Goal: Task Accomplishment & Management: Manage account settings

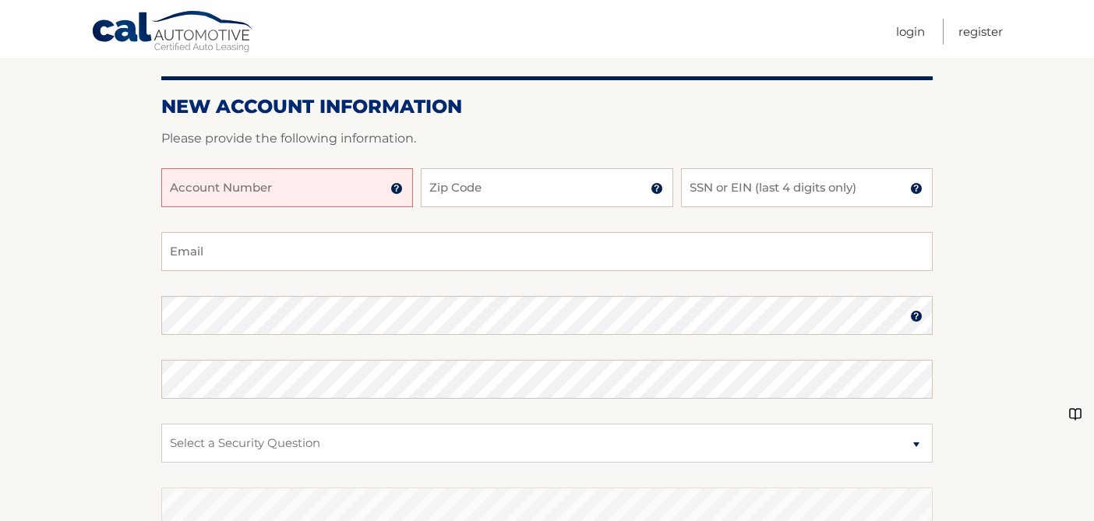
scroll to position [207, 0]
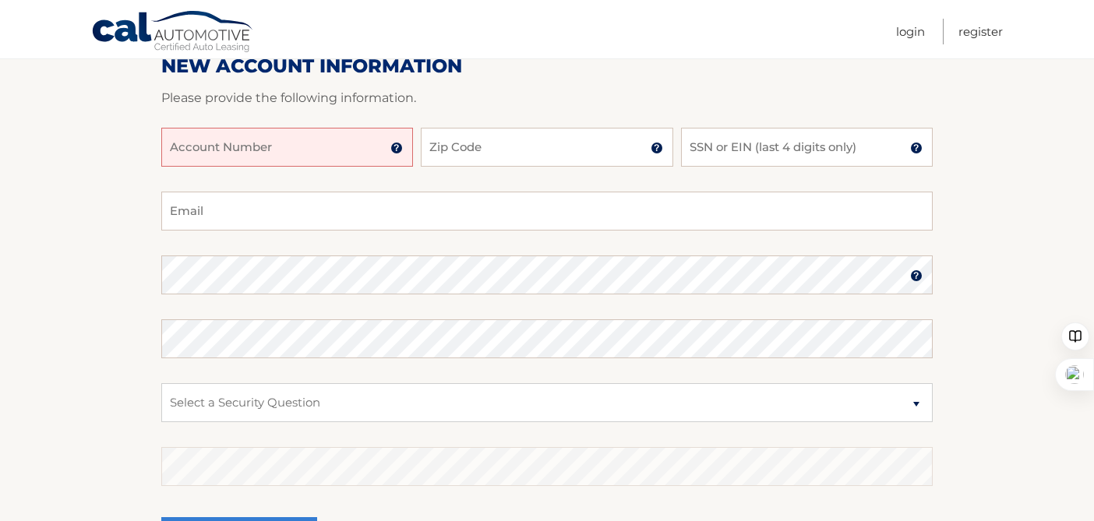
click at [238, 146] on input "Account Number" at bounding box center [287, 147] width 252 height 39
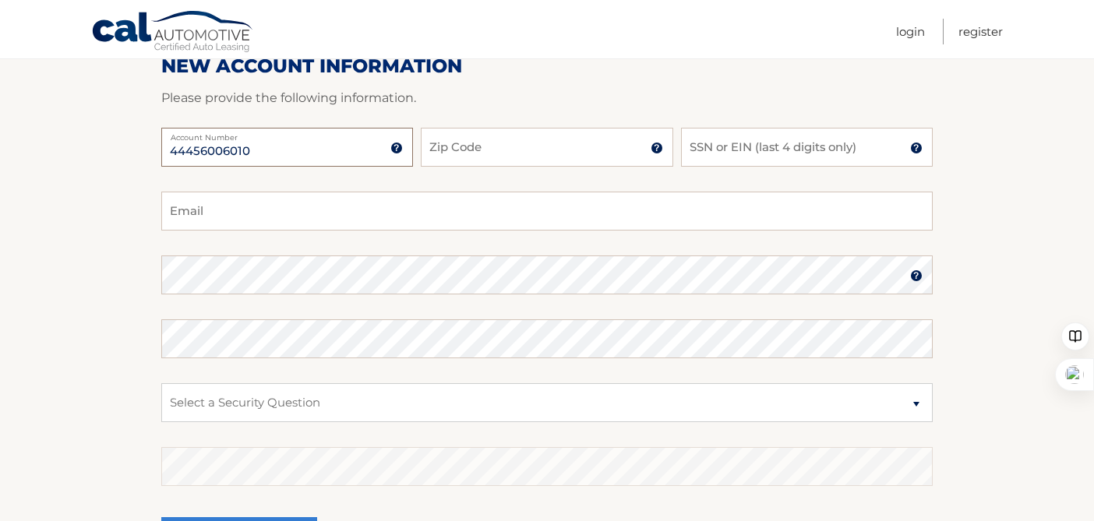
type input "44456006010"
click at [465, 139] on input "Zip Code" at bounding box center [547, 147] width 252 height 39
type input "33326"
click at [757, 154] on input "SSN or EIN (last 4 digits only)" at bounding box center [807, 147] width 252 height 39
click at [524, 221] on input "Email" at bounding box center [546, 211] width 771 height 39
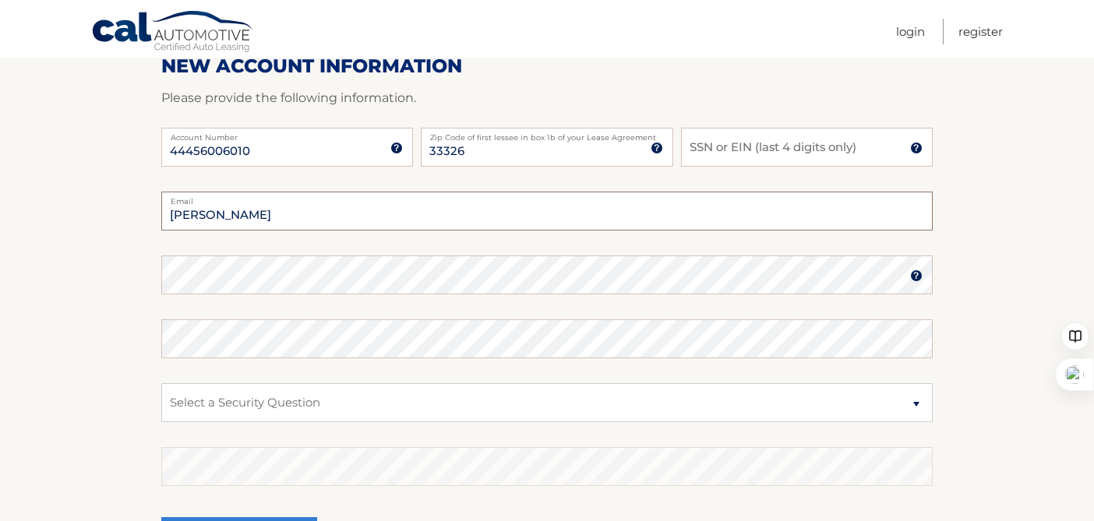
type input "thania"
click at [736, 153] on input "SSN or EIN (last 4 digits only)" at bounding box center [807, 147] width 252 height 39
type input "2690"
click at [394, 227] on input "thania" at bounding box center [546, 211] width 771 height 39
click at [372, 221] on input "thania" at bounding box center [546, 211] width 771 height 39
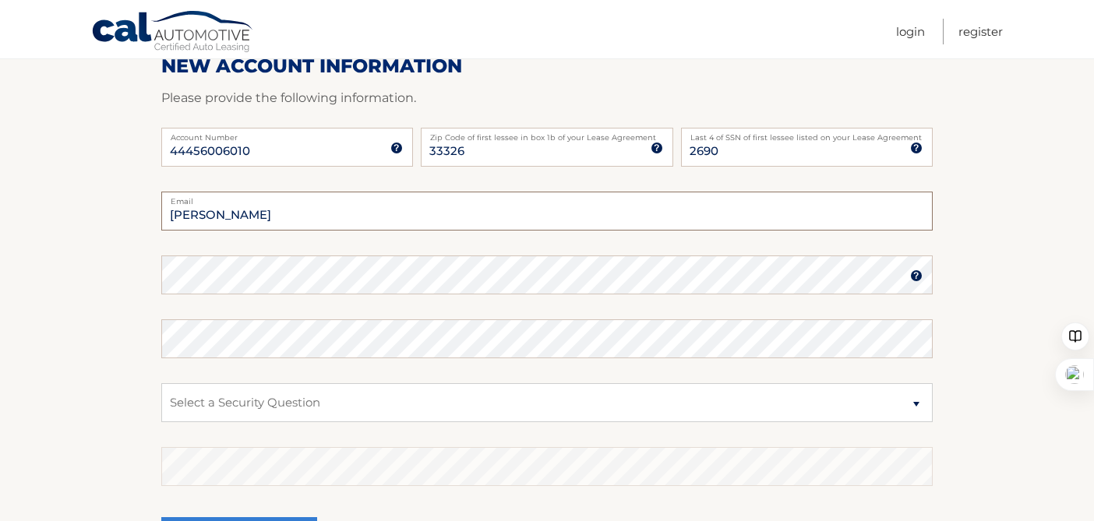
click at [372, 221] on input "thania" at bounding box center [546, 211] width 771 height 39
type input "alfonsoplazasv@gmail.com"
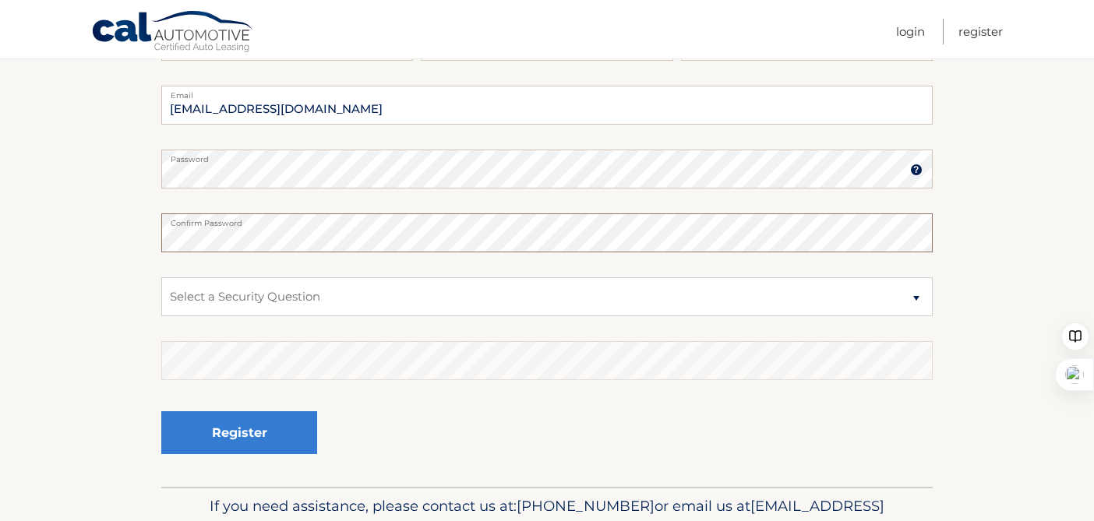
scroll to position [331, 0]
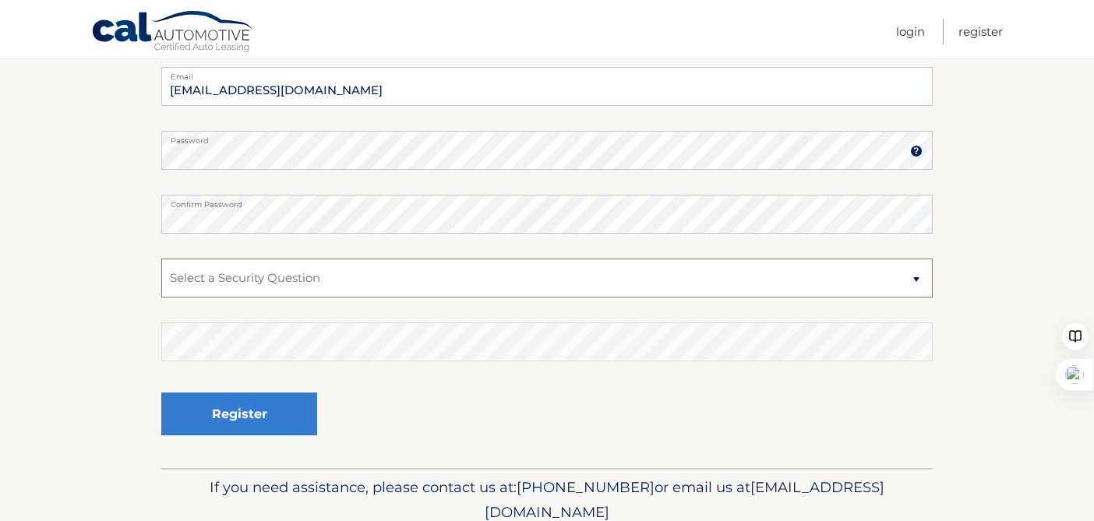
click at [217, 280] on select "Select a Security Question What was the name of your elementary school? What is…" at bounding box center [546, 278] width 771 height 39
select select "2"
click at [161, 259] on select "Select a Security Question What was the name of your elementary school? What is…" at bounding box center [546, 278] width 771 height 39
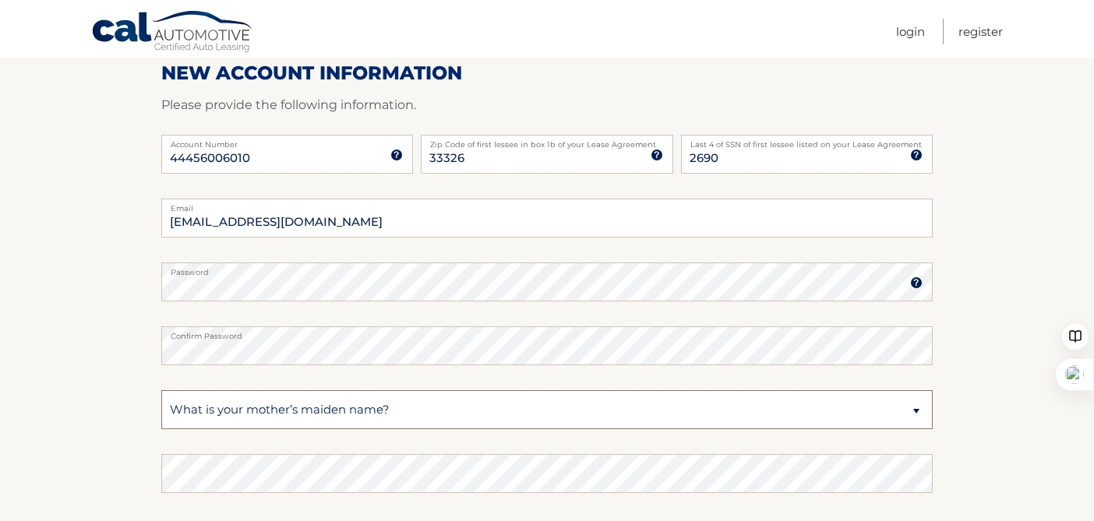
scroll to position [202, 0]
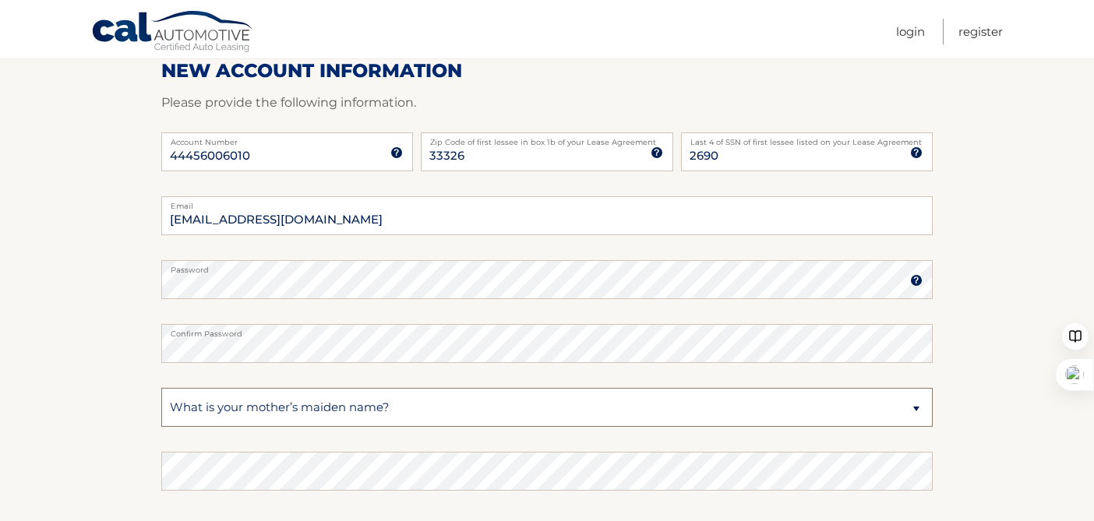
click at [275, 410] on select "Select a Security Question What was the name of your elementary school? What is…" at bounding box center [546, 407] width 771 height 39
click at [161, 388] on select "Select a Security Question What was the name of your elementary school? What is…" at bounding box center [546, 407] width 771 height 39
click at [268, 410] on select "Select a Security Question What was the name of your elementary school? What is…" at bounding box center [546, 407] width 771 height 39
click at [161, 388] on select "Select a Security Question What was the name of your elementary school? What is…" at bounding box center [546, 407] width 771 height 39
click at [115, 381] on section "New Account Information Please provide the following information. 44456006010 A…" at bounding box center [547, 293] width 1094 height 609
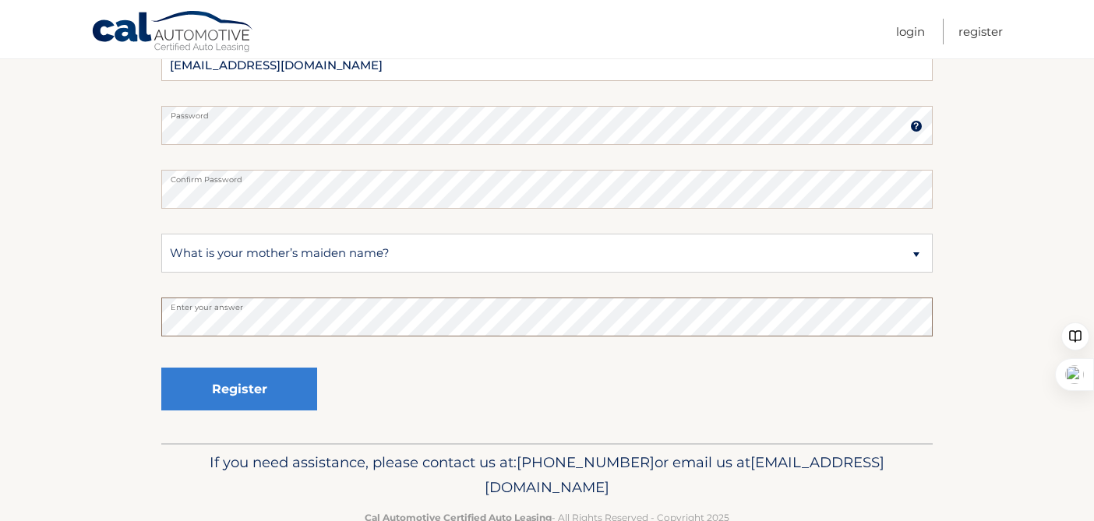
scroll to position [372, 0]
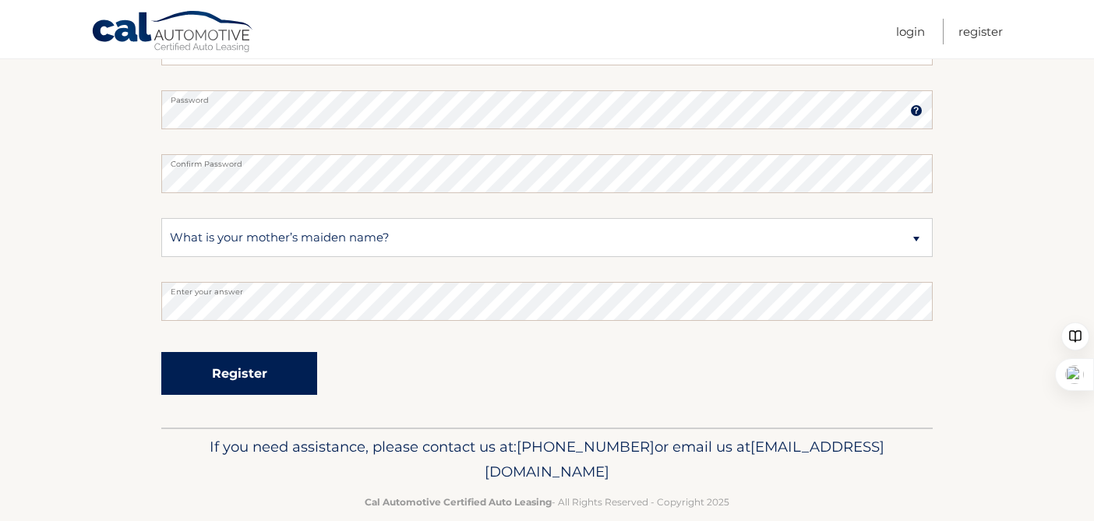
click at [232, 368] on button "Register" at bounding box center [239, 373] width 156 height 43
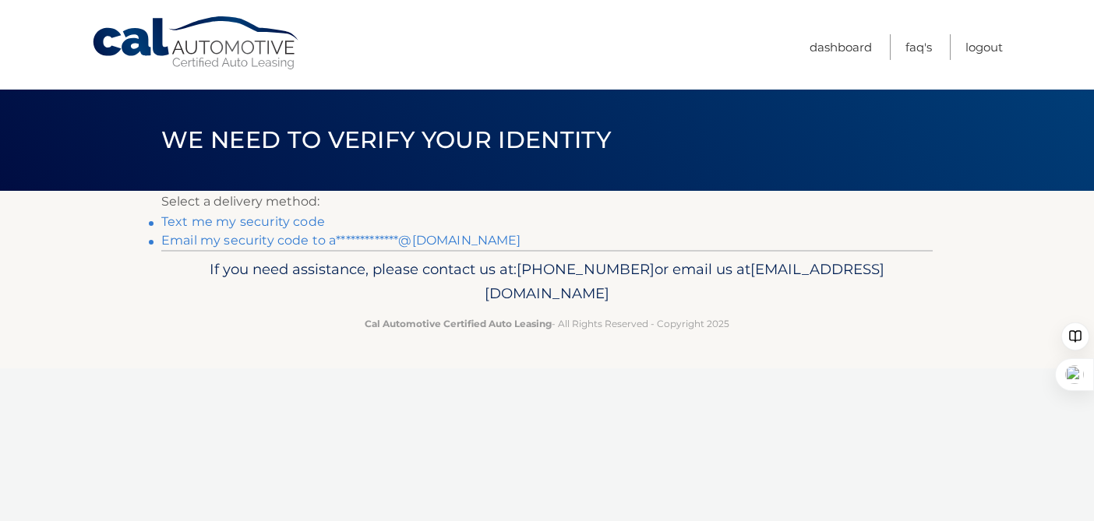
click at [266, 222] on link "Text me my security code" at bounding box center [243, 221] width 164 height 15
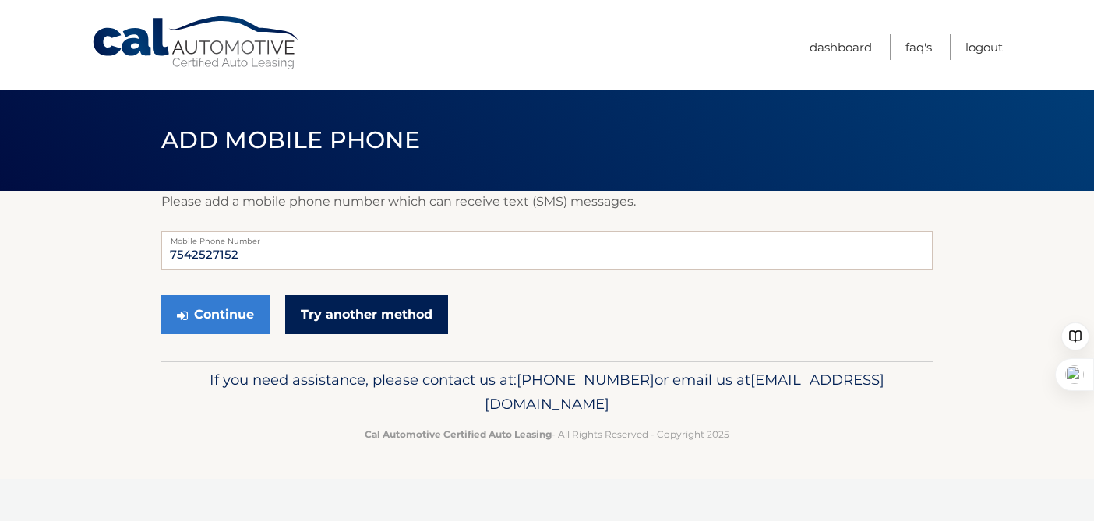
click at [340, 310] on link "Try another method" at bounding box center [366, 314] width 163 height 39
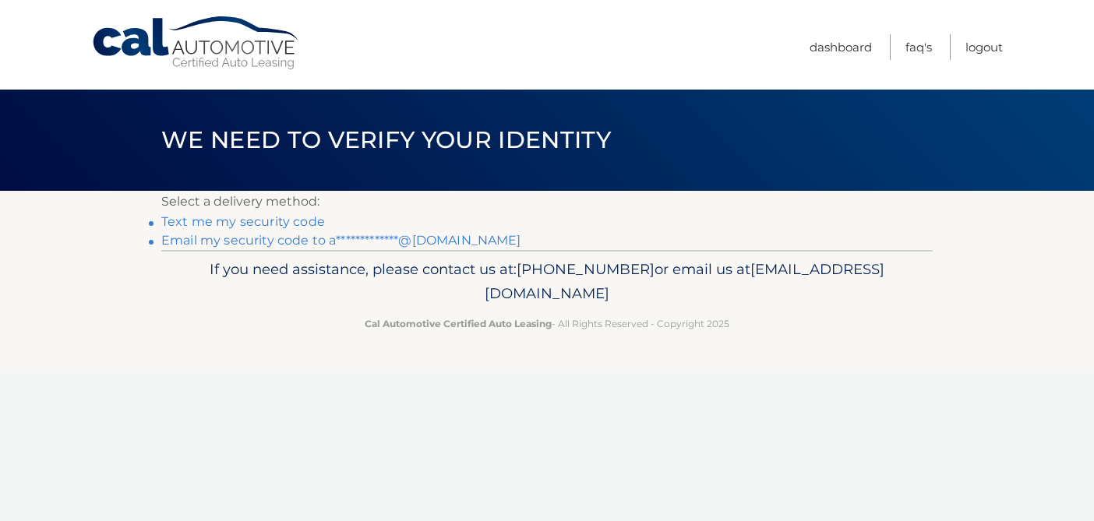
click at [228, 238] on link "**********" at bounding box center [341, 240] width 360 height 15
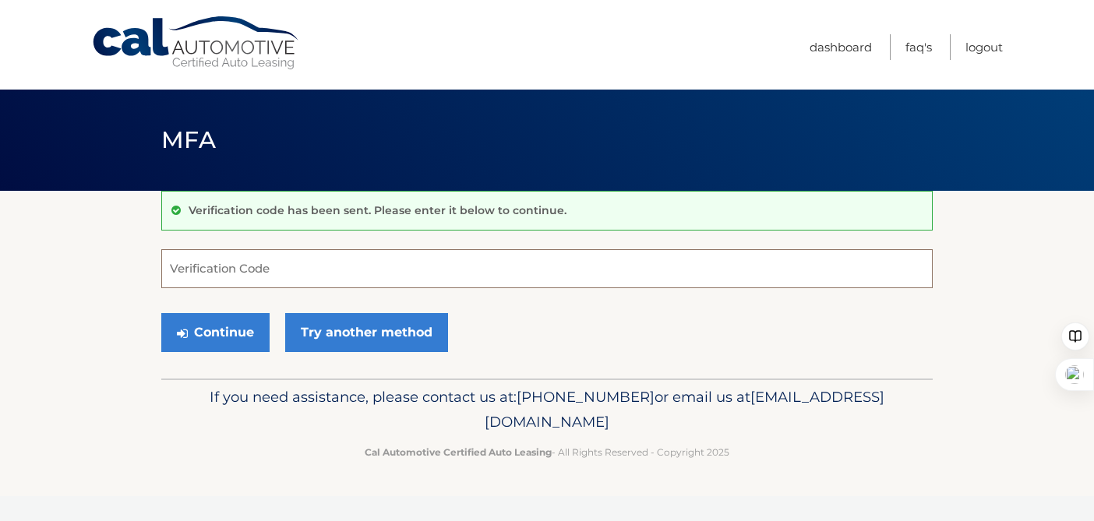
click at [199, 263] on input "Verification Code" at bounding box center [546, 268] width 771 height 39
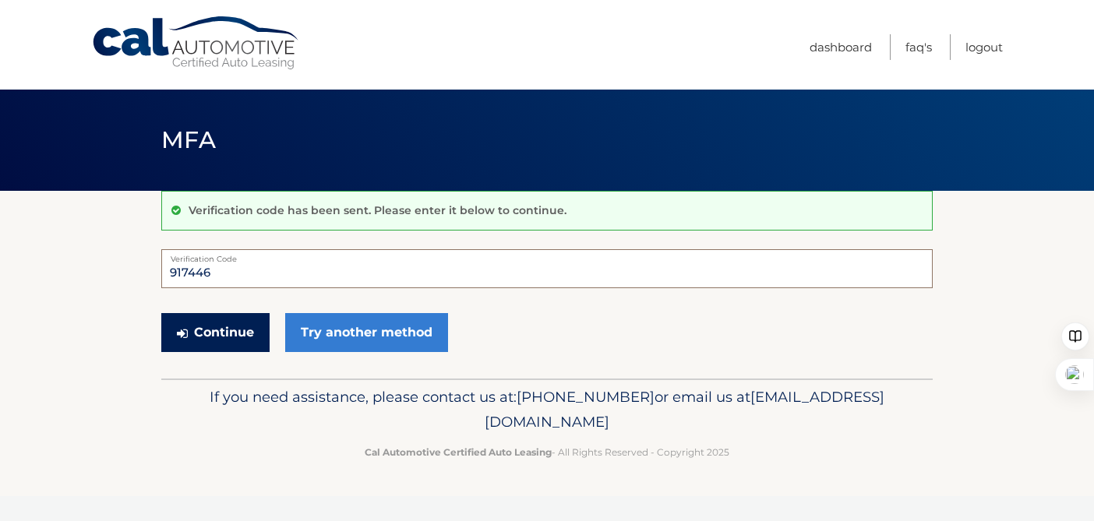
type input "917446"
click at [228, 330] on button "Continue" at bounding box center [215, 332] width 108 height 39
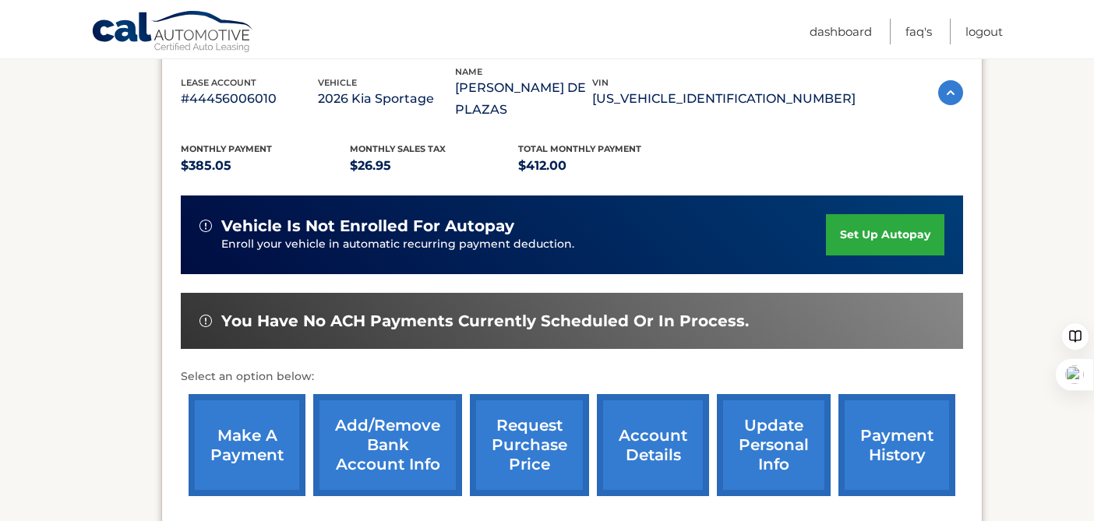
scroll to position [278, 0]
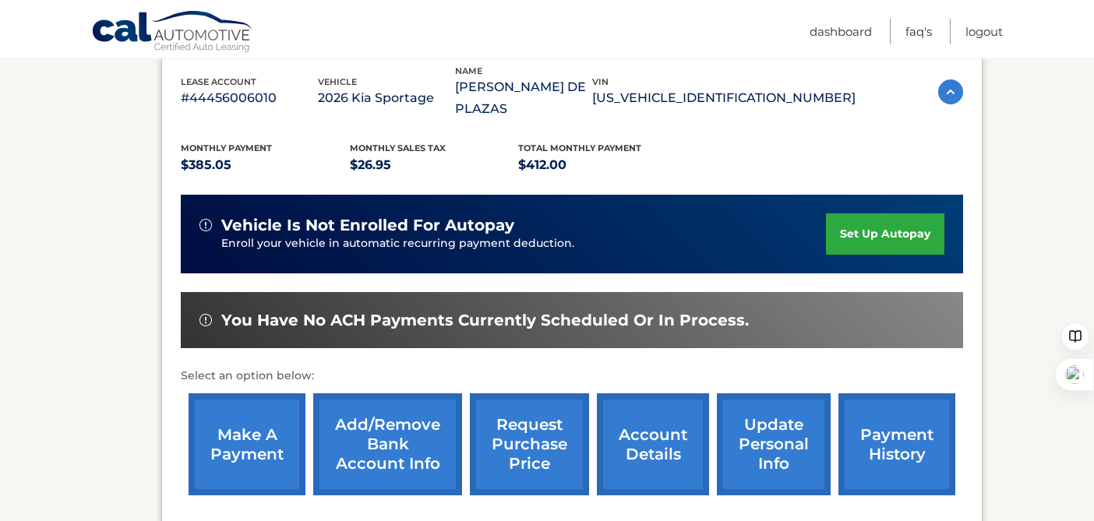
click at [863, 214] on link "set up autopay" at bounding box center [885, 234] width 118 height 41
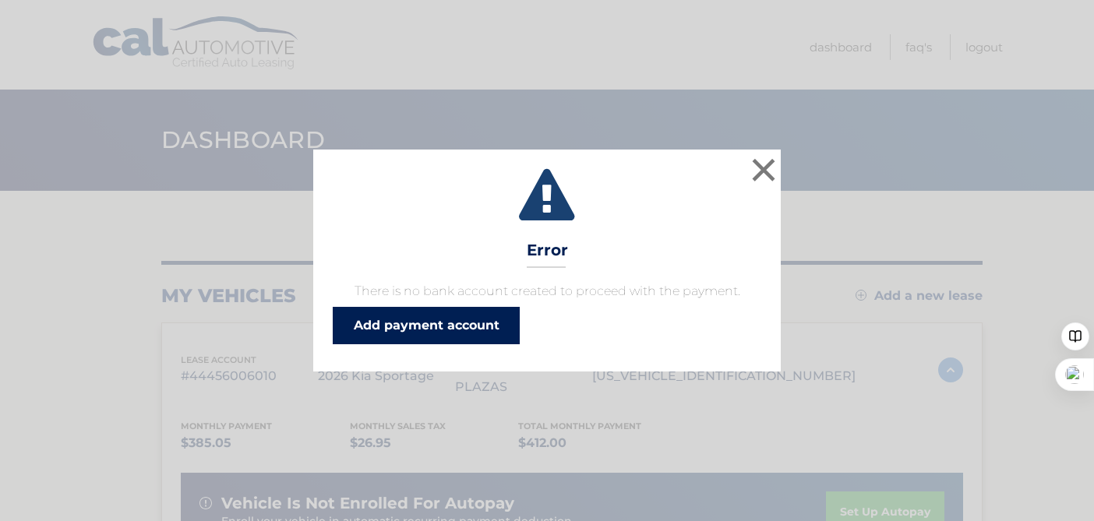
click at [460, 325] on link "Add payment account" at bounding box center [426, 325] width 187 height 37
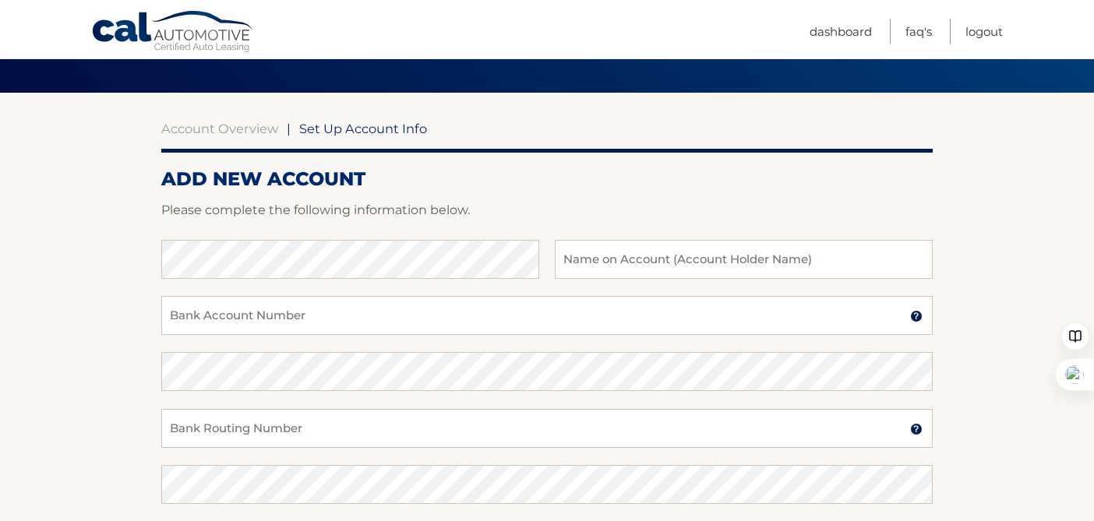
scroll to position [94, 0]
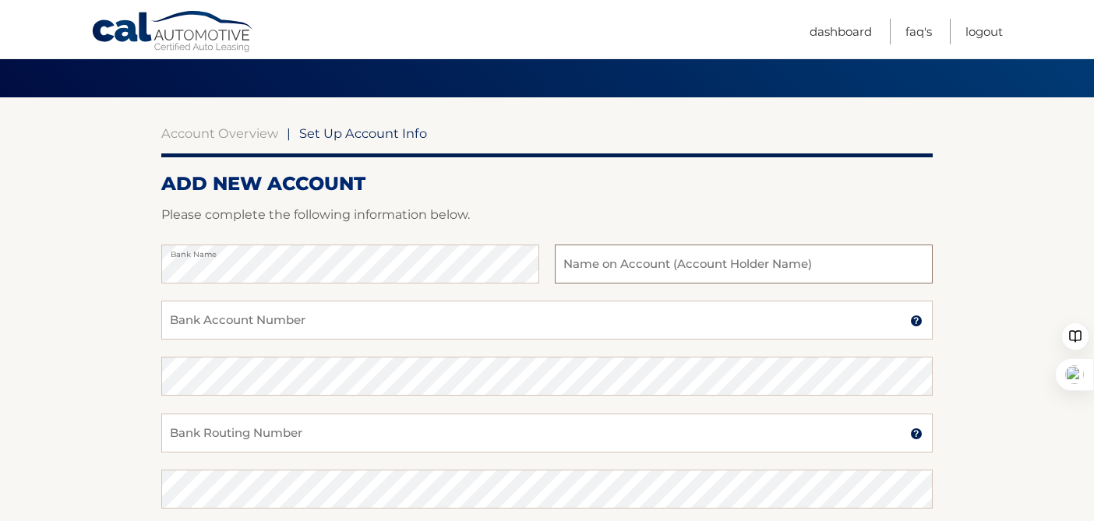
click at [627, 267] on input "text" at bounding box center [744, 264] width 378 height 39
type input "Ruby Vega De Plazas"
click at [581, 318] on input "Bank Account Number" at bounding box center [546, 320] width 771 height 39
type input "4366281859"
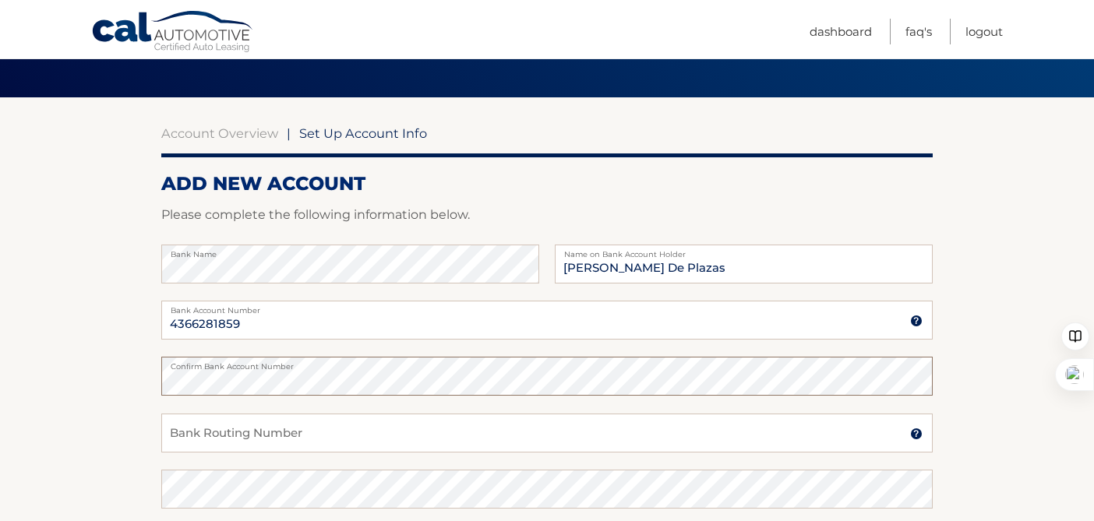
scroll to position [149, 0]
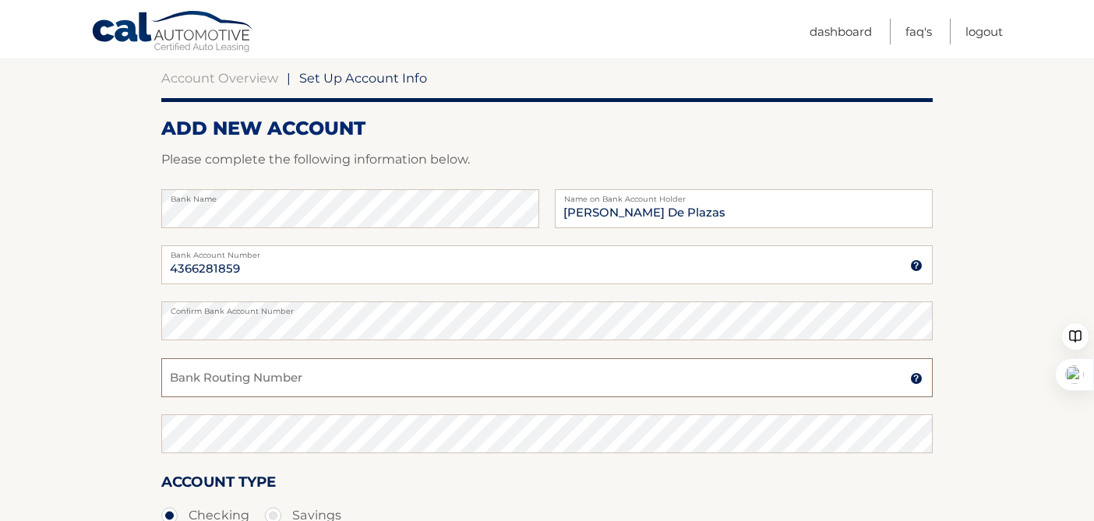
click at [414, 385] on input "Bank Routing Number" at bounding box center [546, 377] width 771 height 39
type input "067014822"
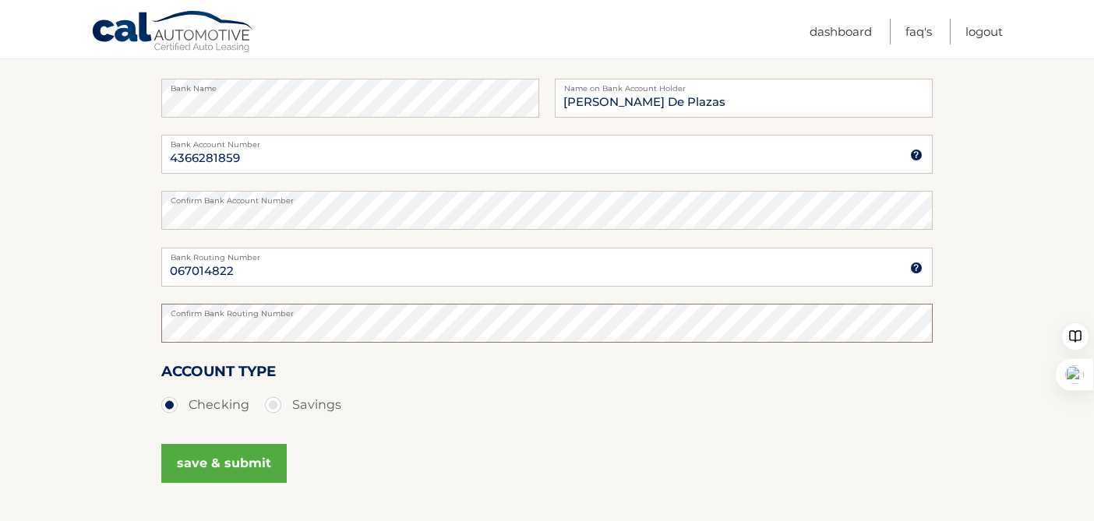
scroll to position [263, 0]
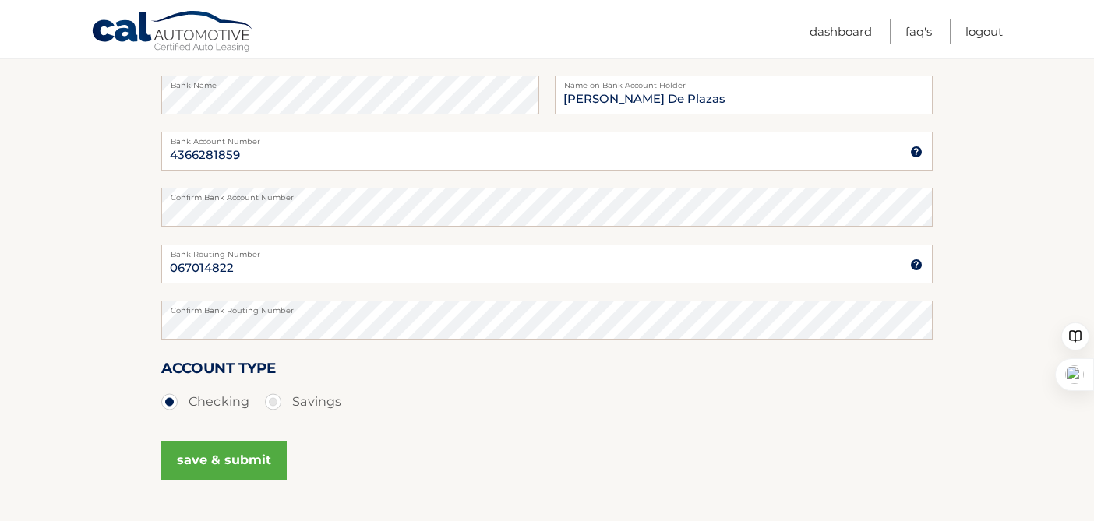
click at [207, 465] on button "save & submit" at bounding box center [223, 460] width 125 height 39
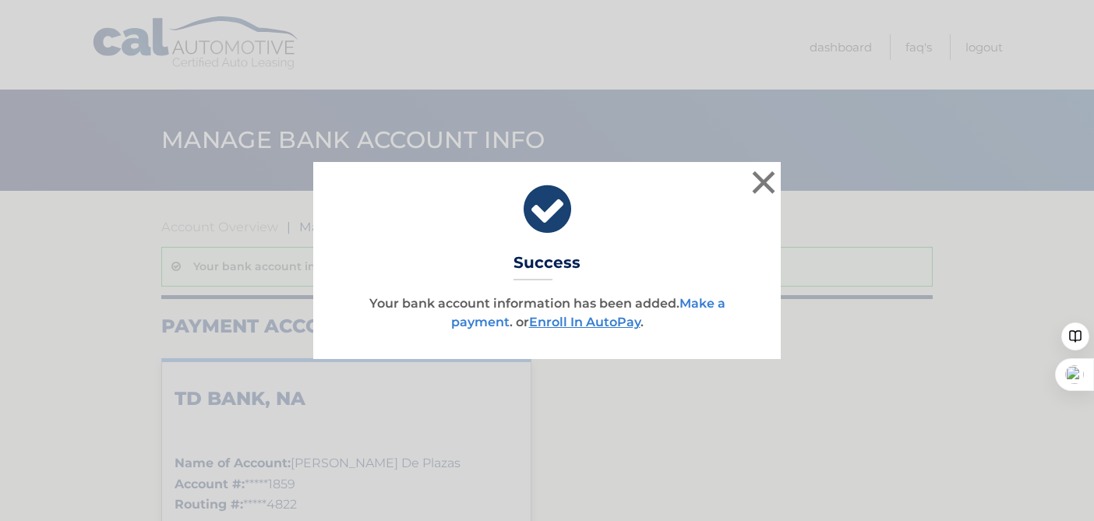
click at [706, 306] on link "Make a payment" at bounding box center [588, 313] width 274 height 34
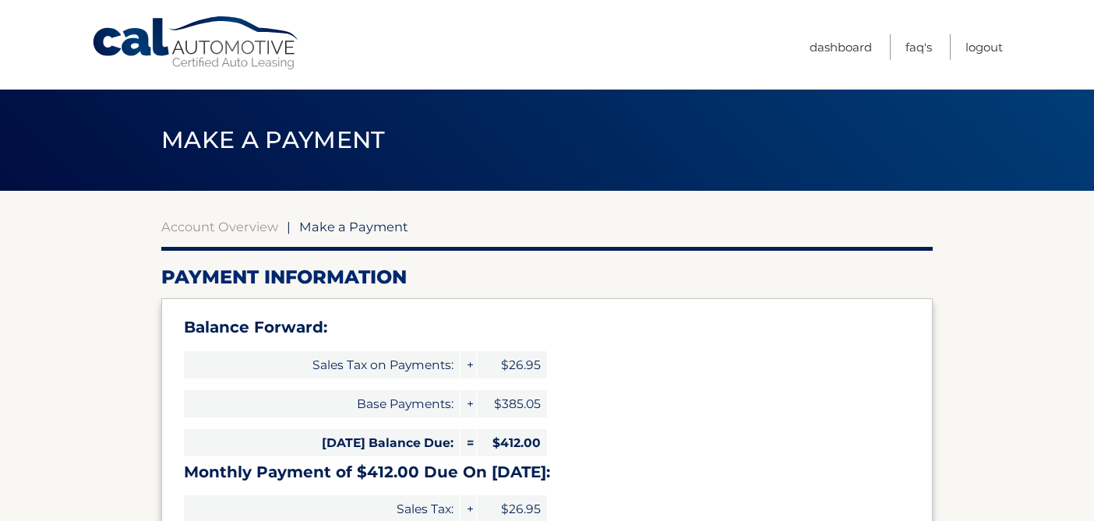
select select "MWM1YzY5N2MtMmU0Yi00YTQyLTk5NjktY2JhNmIyOGQ2ZGRk"
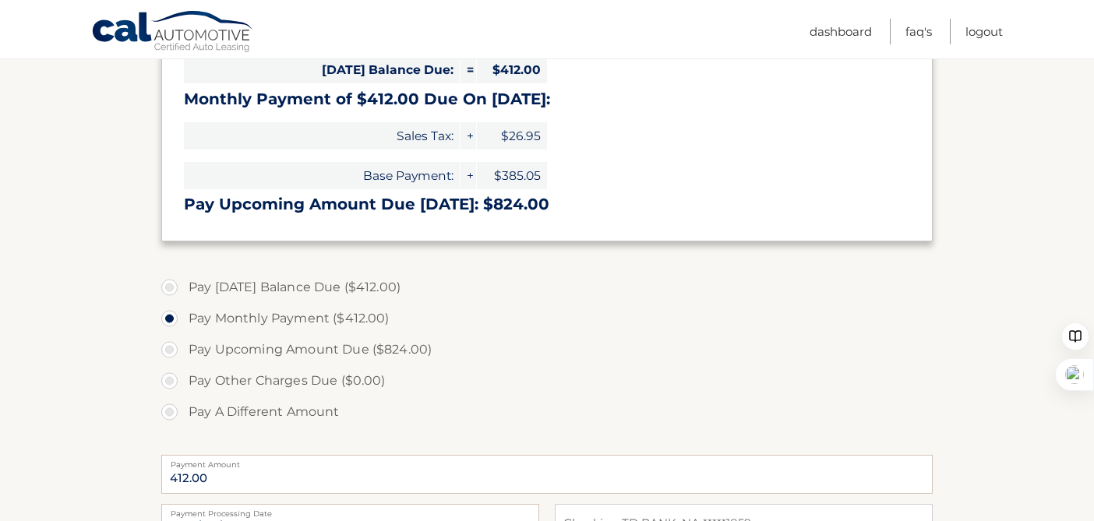
scroll to position [374, 0]
click at [175, 286] on label "Pay Today's Balance Due ($412.00)" at bounding box center [546, 286] width 771 height 31
click at [175, 286] on input "Pay Today's Balance Due ($412.00)" at bounding box center [176, 283] width 16 height 25
radio input "true"
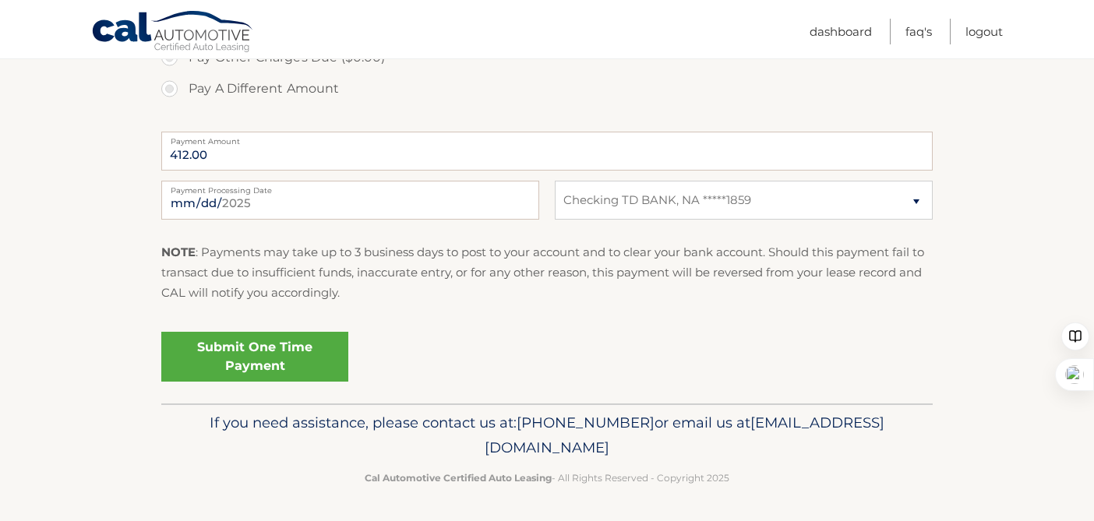
scroll to position [697, 0]
click at [256, 357] on link "Submit One Time Payment" at bounding box center [254, 356] width 187 height 50
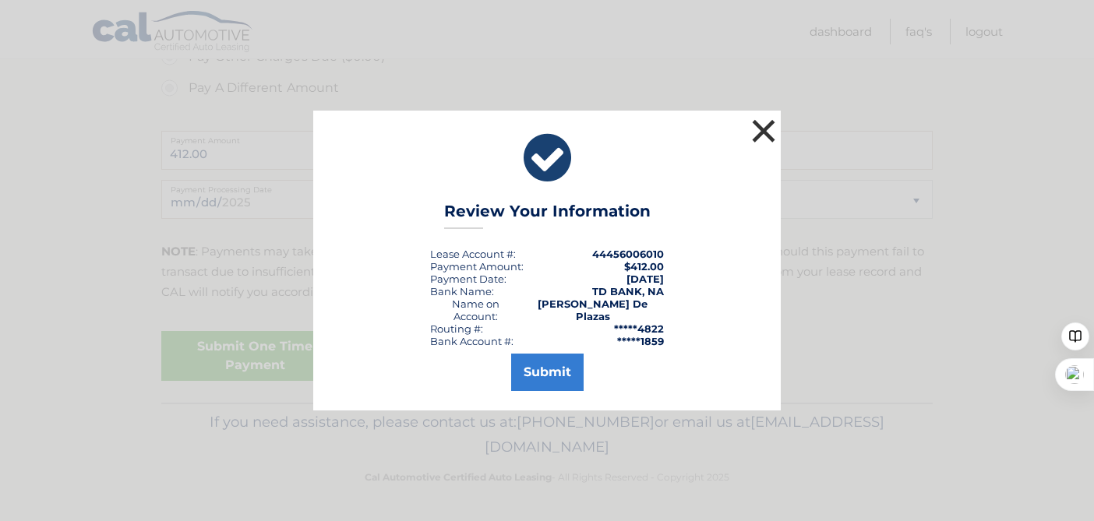
click at [768, 136] on button "×" at bounding box center [763, 130] width 31 height 31
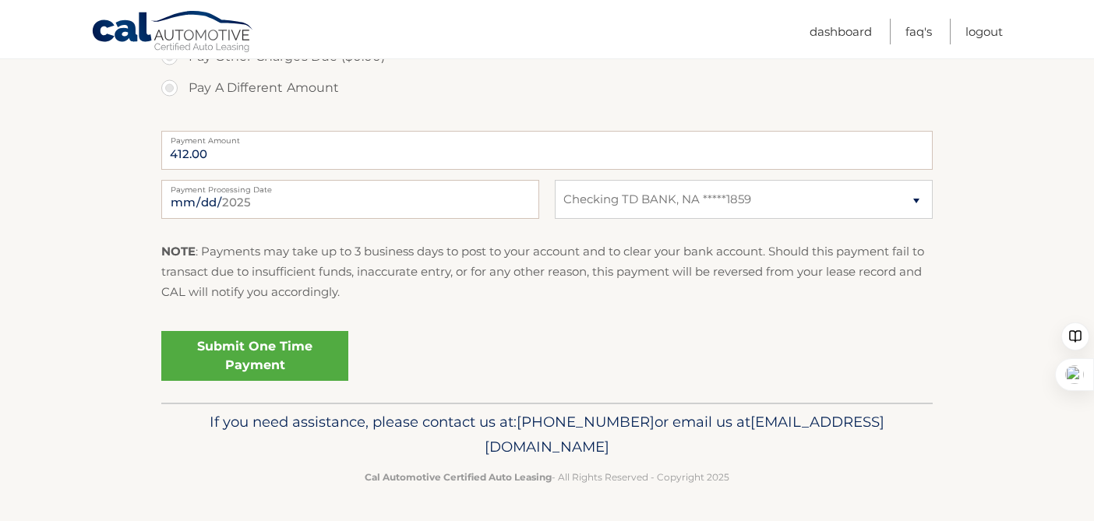
click at [260, 349] on link "Submit One Time Payment" at bounding box center [254, 356] width 187 height 50
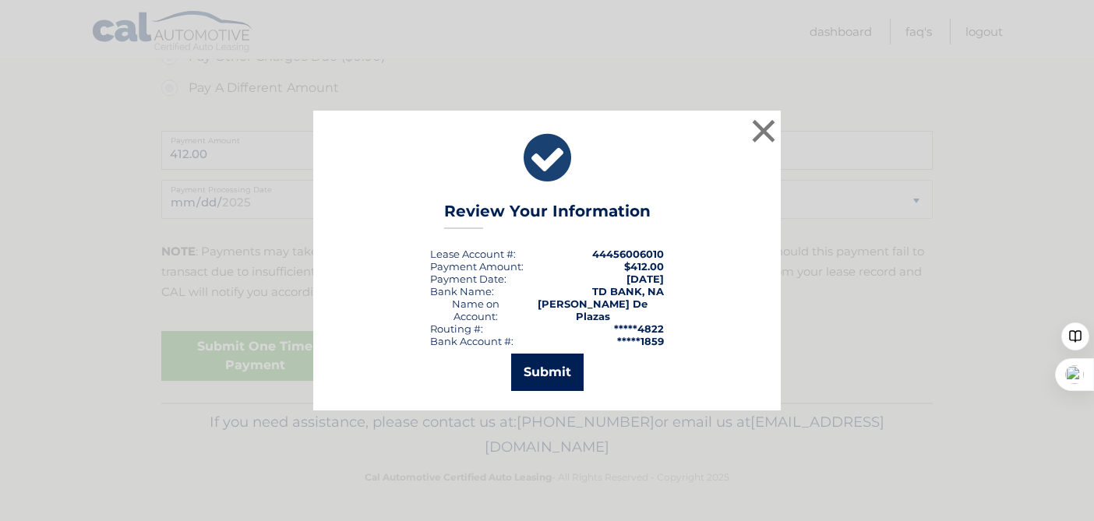
click at [551, 366] on button "Submit" at bounding box center [547, 372] width 72 height 37
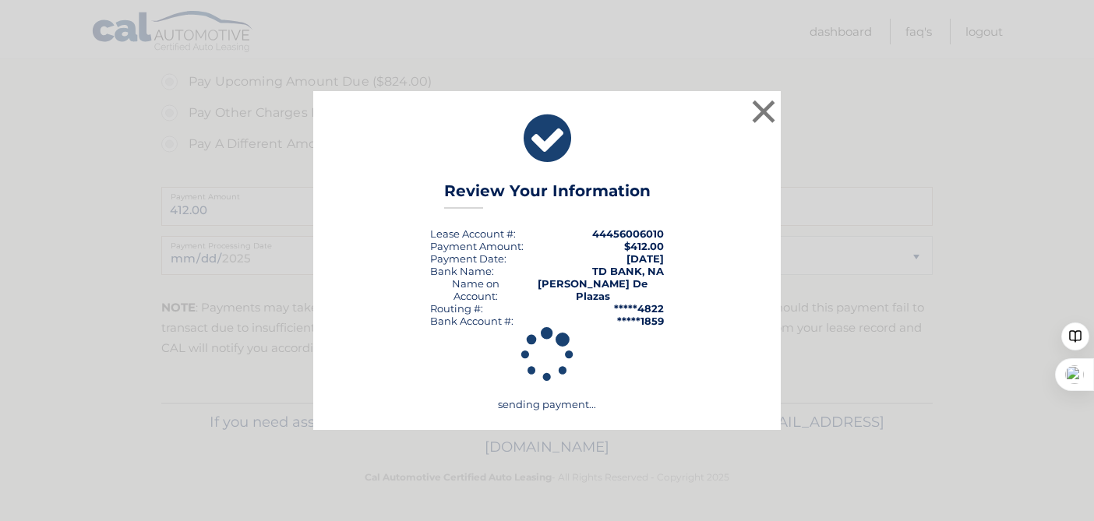
scroll to position [641, 0]
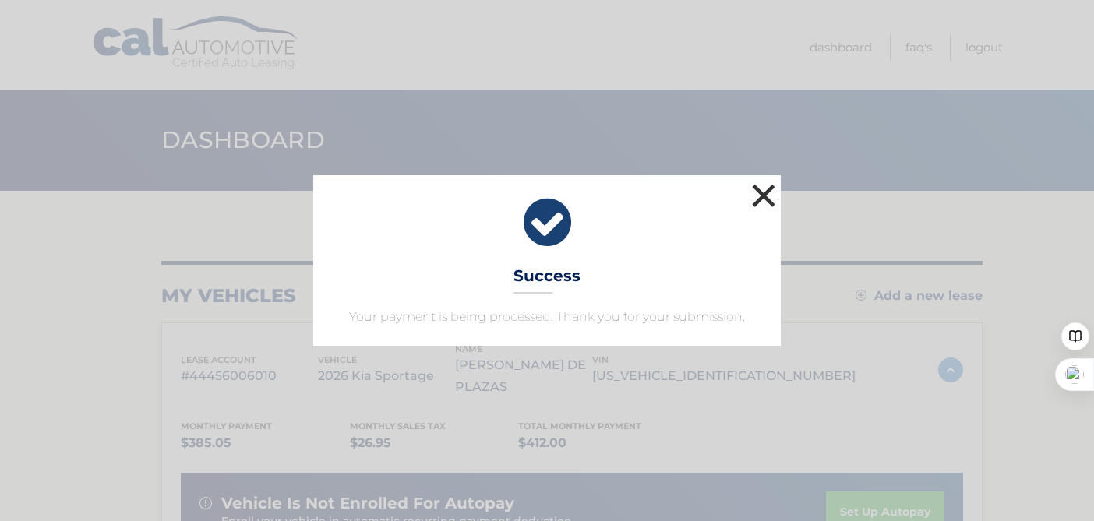
click at [764, 191] on button "×" at bounding box center [763, 195] width 31 height 31
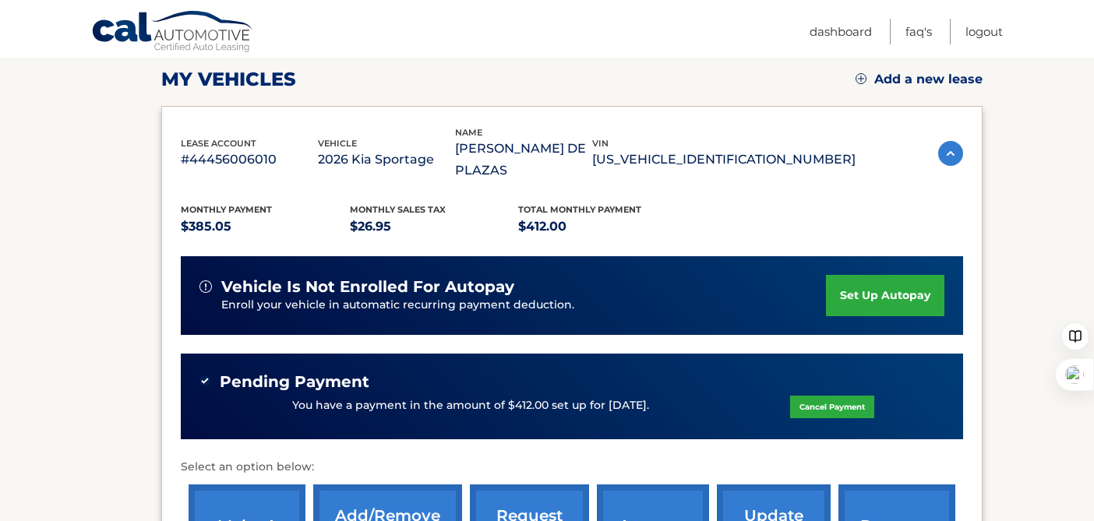
scroll to position [218, 0]
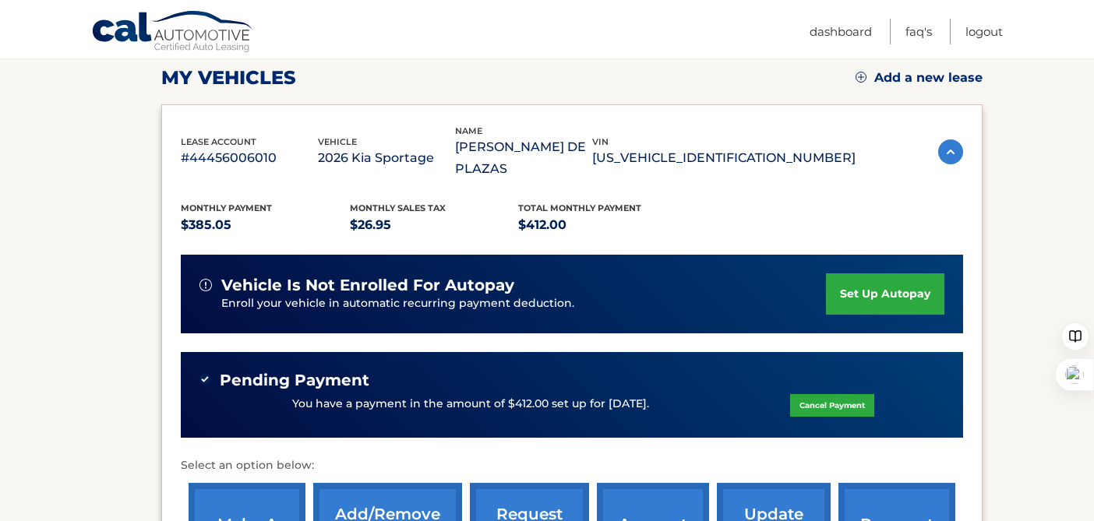
click at [878, 274] on link "set up autopay" at bounding box center [885, 294] width 118 height 41
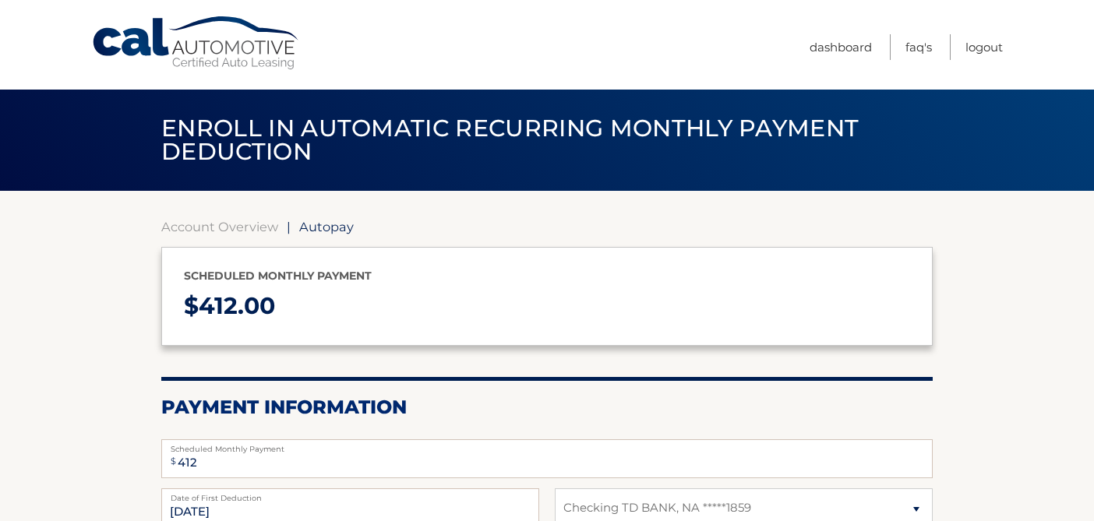
select select "MWM1YzY5N2MtMmU0Yi00YTQyLTk5NjktY2JhNmIyOGQ2ZGRk"
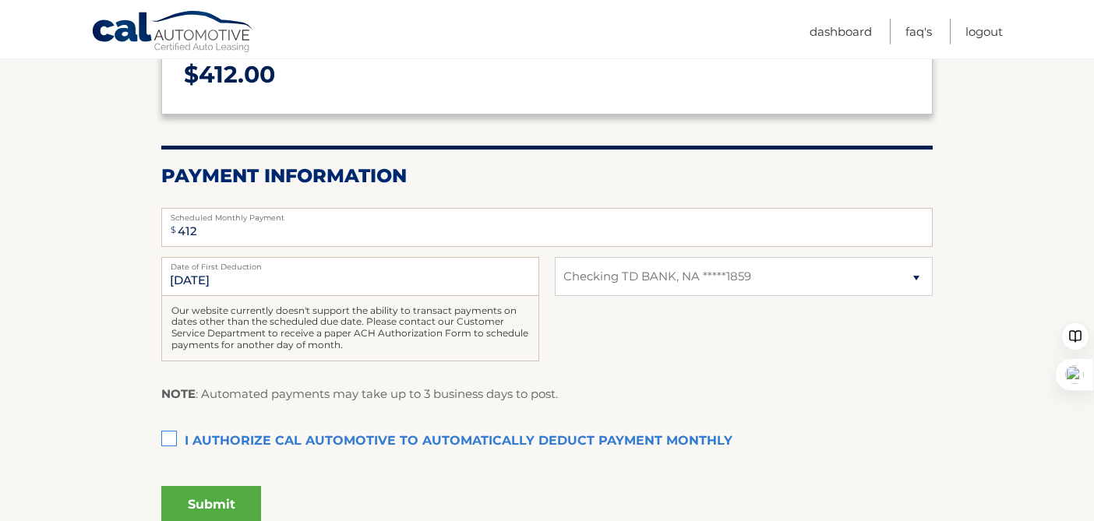
scroll to position [232, 0]
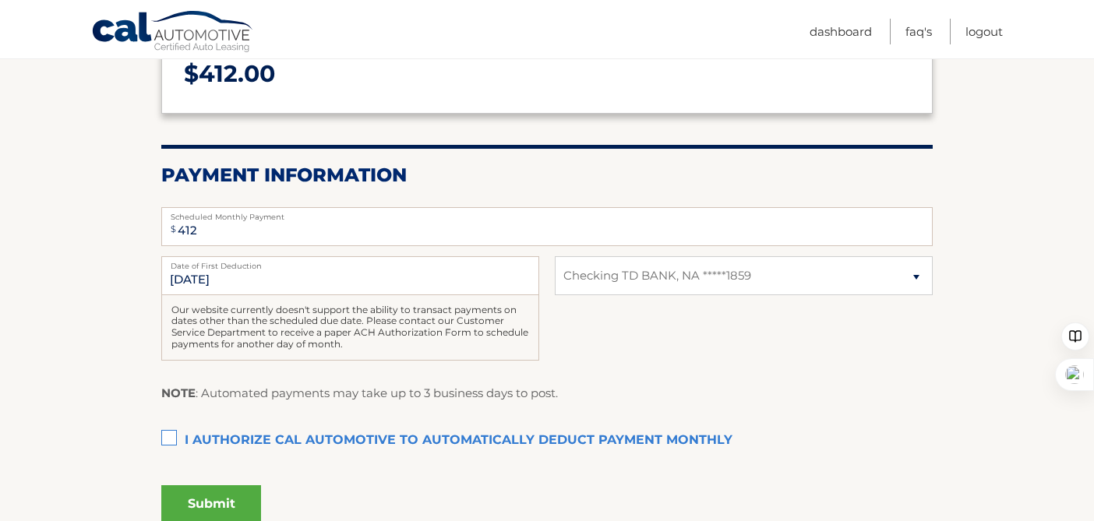
click at [168, 437] on label "I authorize cal automotive to automatically deduct payment monthly This checkbo…" at bounding box center [546, 440] width 771 height 31
click at [0, 0] on input "I authorize cal automotive to automatically deduct payment monthly This checkbo…" at bounding box center [0, 0] width 0 height 0
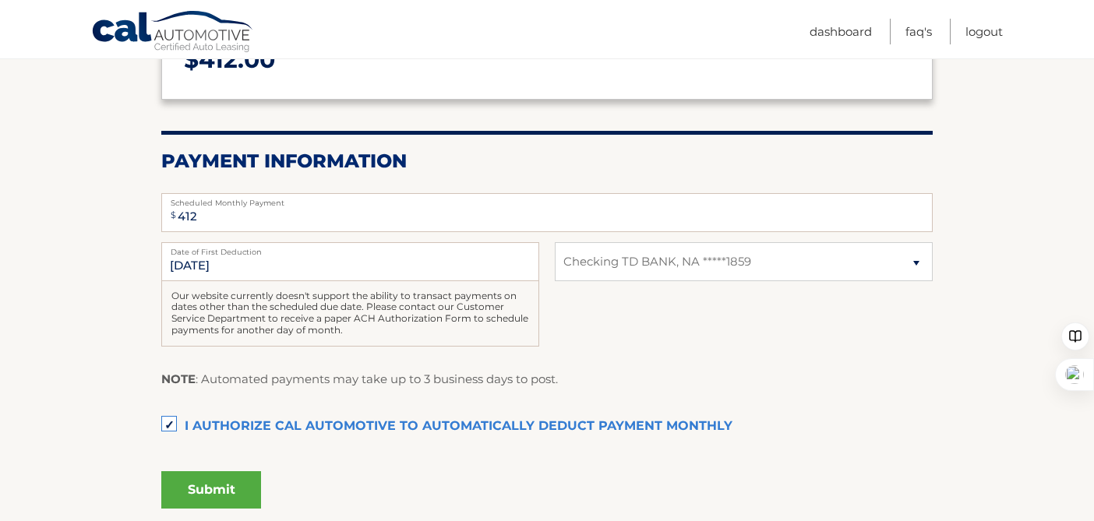
scroll to position [312, 0]
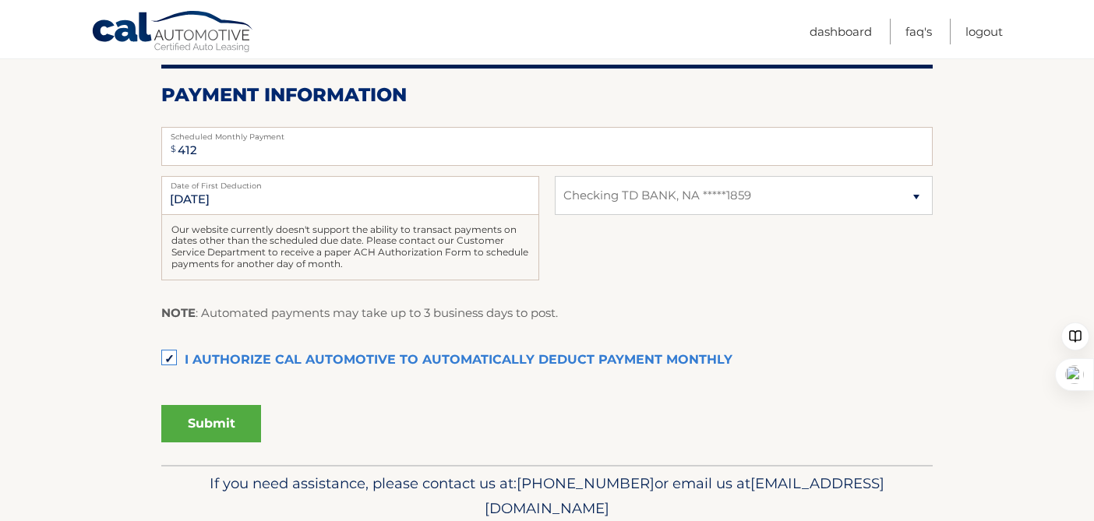
click at [210, 426] on button "Submit" at bounding box center [211, 423] width 100 height 37
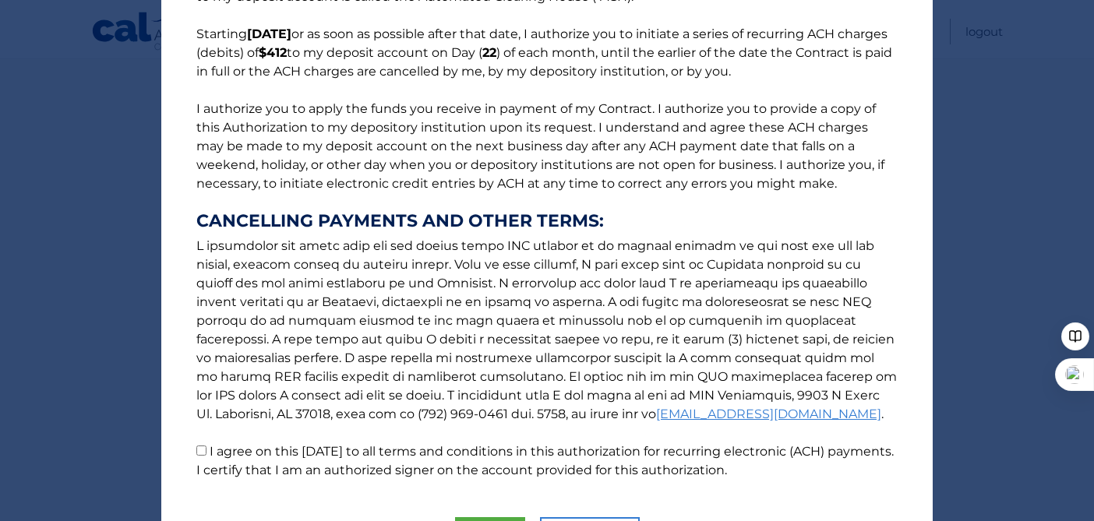
scroll to position [214, 0]
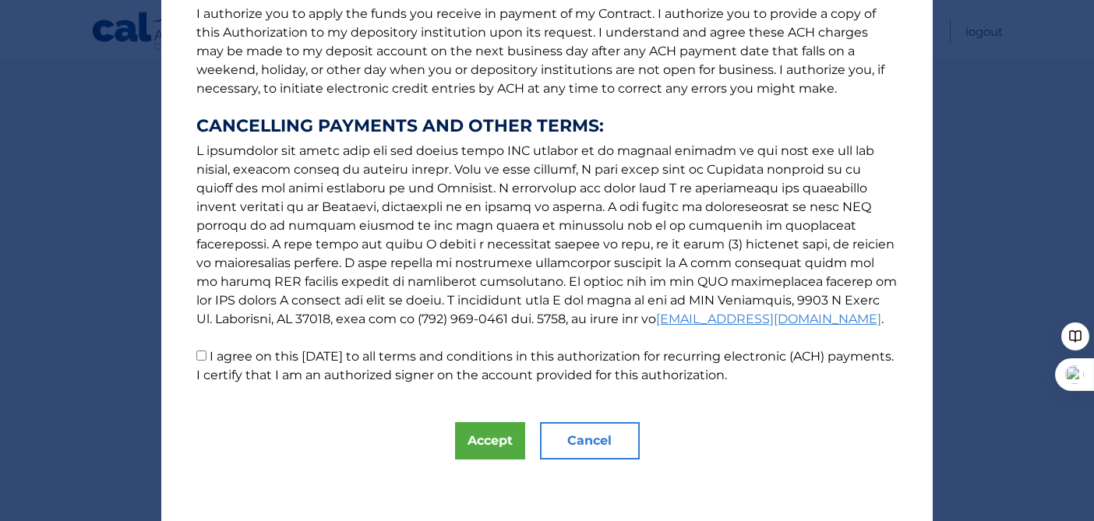
click at [206, 354] on input "I agree on this 09/22/2025 to all terms and conditions in this authorization fo…" at bounding box center [201, 356] width 10 height 10
checkbox input "true"
click at [489, 432] on button "Accept" at bounding box center [490, 440] width 70 height 37
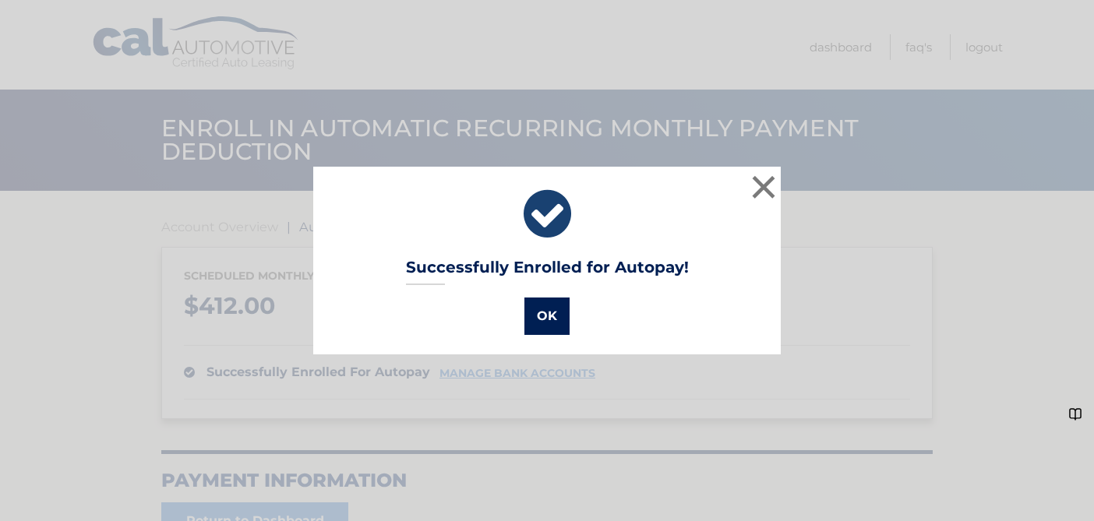
click at [544, 319] on button "OK" at bounding box center [546, 316] width 45 height 37
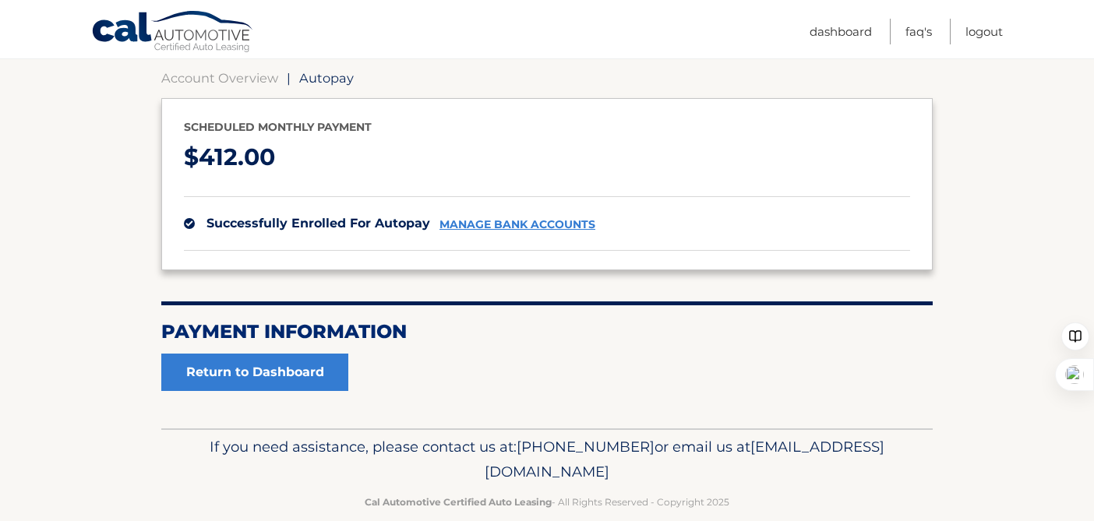
scroll to position [164, 0]
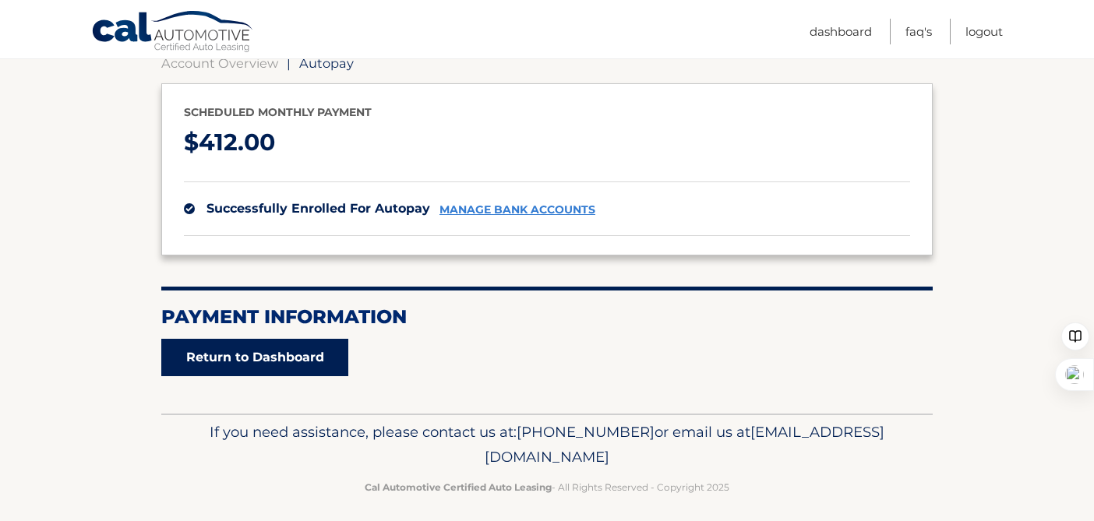
click at [228, 356] on link "Return to Dashboard" at bounding box center [254, 357] width 187 height 37
